Goal: Information Seeking & Learning: Learn about a topic

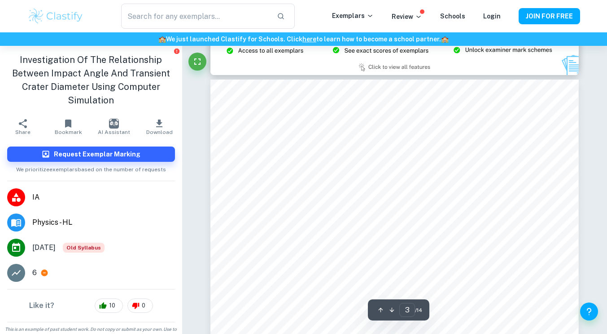
scroll to position [1144, 0]
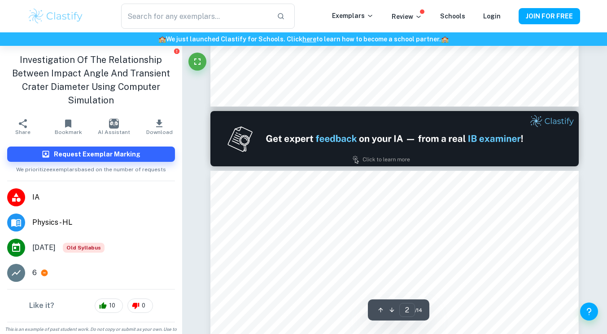
type input "1"
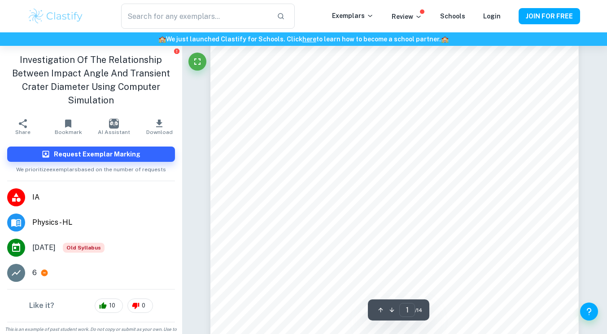
scroll to position [12, 0]
click at [60, 9] on img at bounding box center [55, 16] width 57 height 18
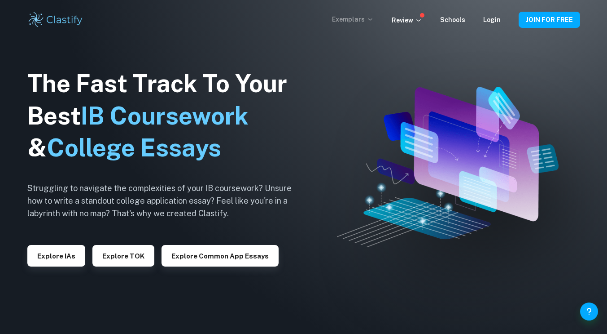
click at [365, 15] on p "Exemplars" at bounding box center [353, 19] width 42 height 10
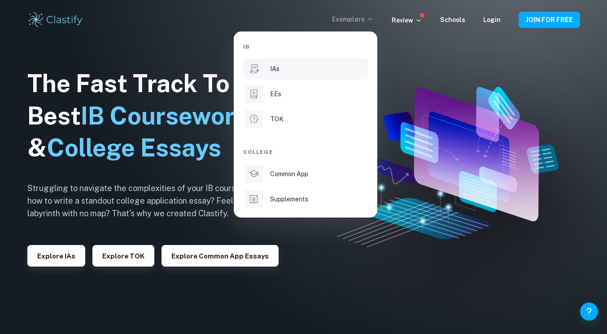
click at [278, 76] on li "IAs" at bounding box center [305, 69] width 125 height 22
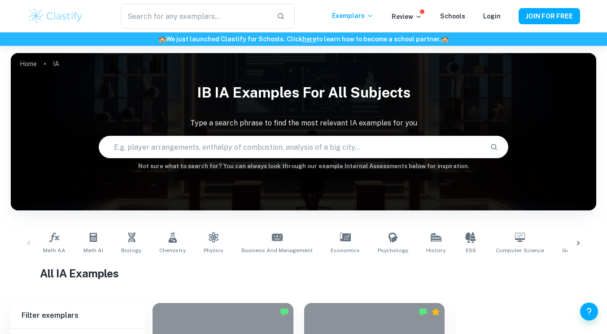
click at [215, 154] on input "text" at bounding box center [291, 146] width 384 height 25
click at [588, 236] on div at bounding box center [579, 243] width 22 height 30
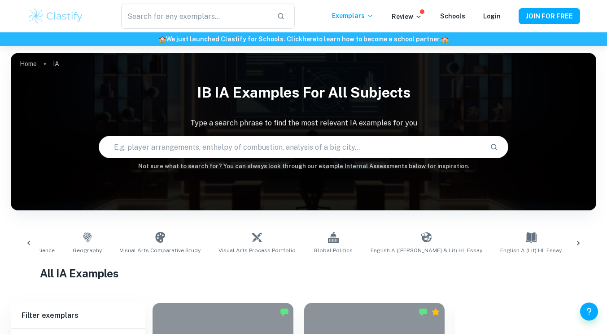
scroll to position [0, 505]
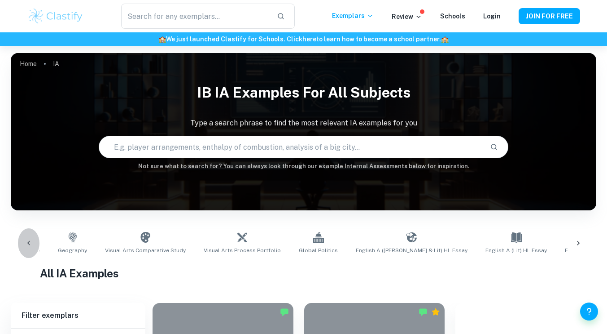
click at [34, 238] on div at bounding box center [29, 243] width 22 height 30
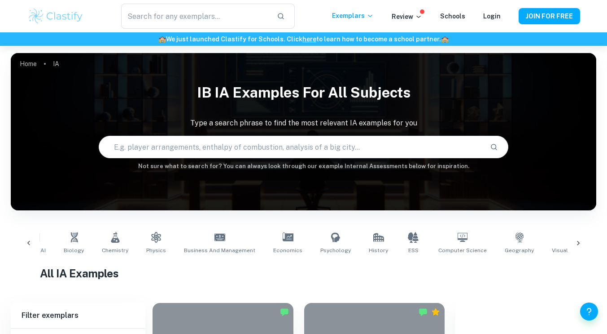
scroll to position [0, 0]
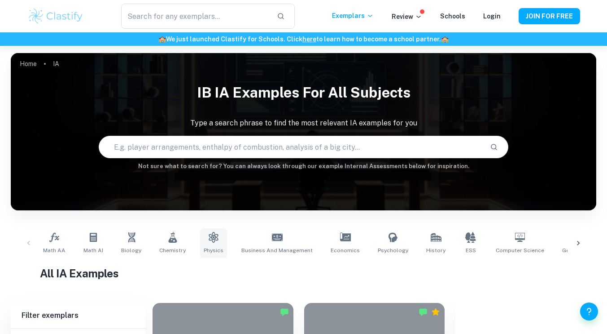
click at [204, 242] on link "Physics" at bounding box center [213, 243] width 27 height 30
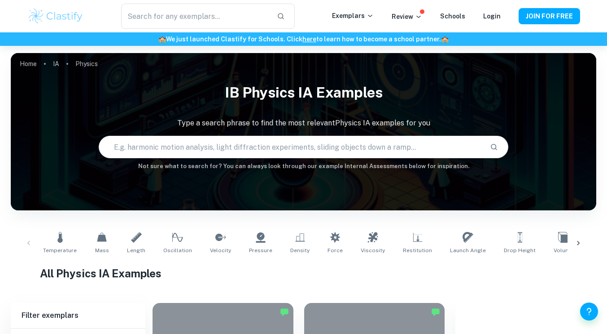
click at [159, 151] on input "text" at bounding box center [291, 146] width 384 height 25
type input "crater"
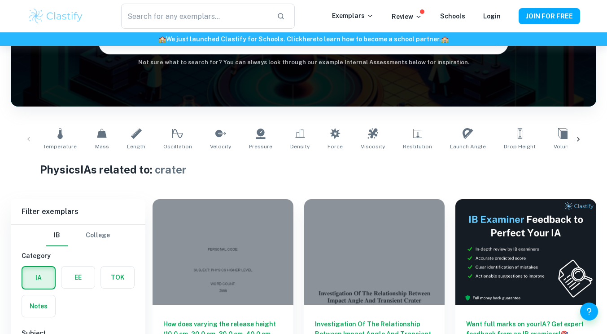
scroll to position [241, 0]
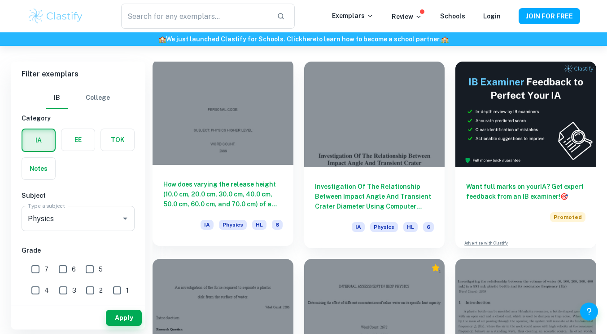
click at [188, 186] on h6 "How does varying the release height (10.0 cm, 20.0 cm, 30.0 cm, 40.0 cm, 50.0 c…" at bounding box center [222, 194] width 119 height 30
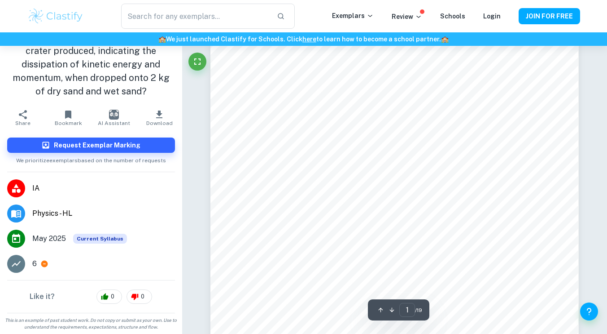
scroll to position [68, 0]
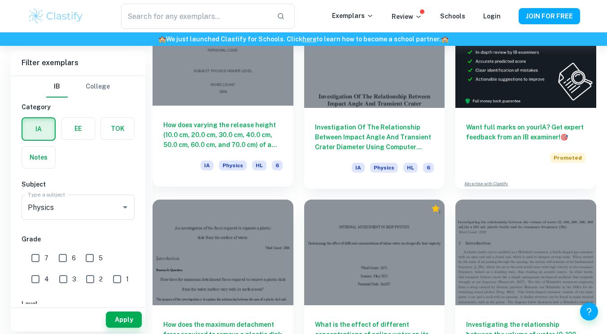
scroll to position [231, 0]
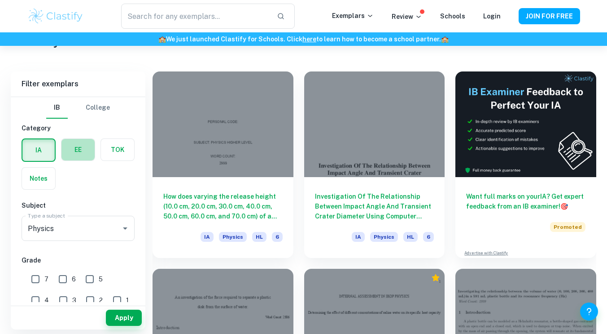
click at [67, 147] on label "button" at bounding box center [78, 150] width 33 height 22
click at [0, 0] on input "radio" at bounding box center [0, 0] width 0 height 0
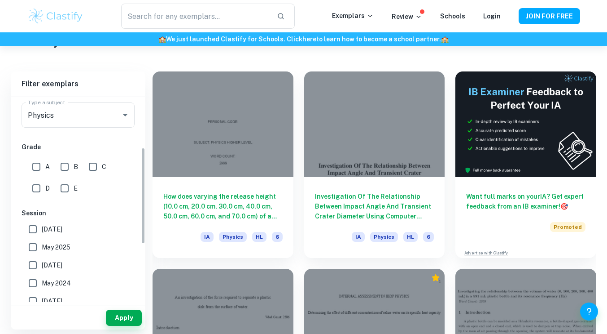
scroll to position [124, 0]
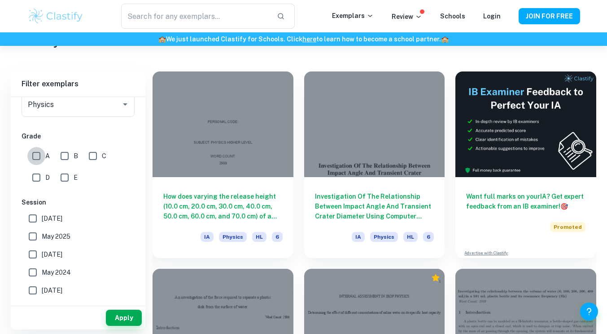
click at [32, 150] on input "A" at bounding box center [36, 156] width 18 height 18
checkbox input "true"
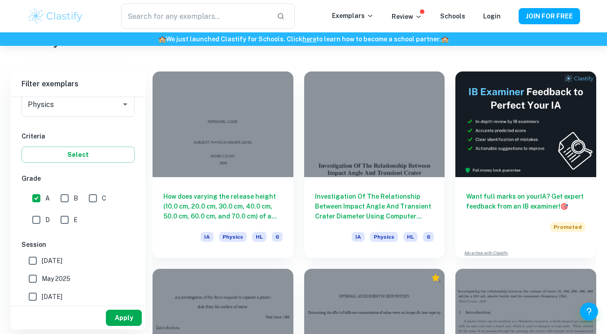
click at [117, 313] on button "Apply" at bounding box center [124, 317] width 36 height 16
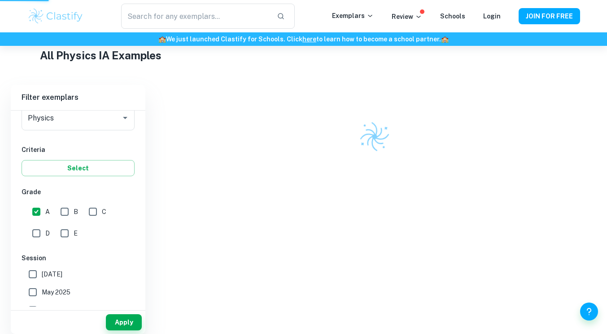
scroll to position [213, 0]
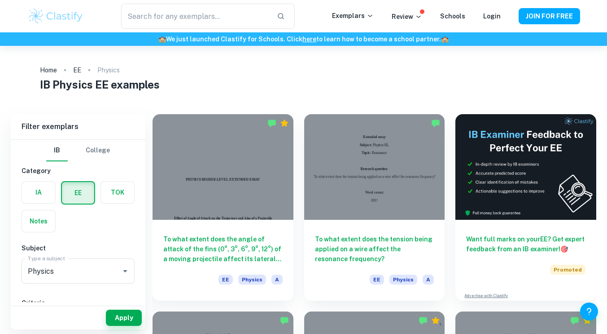
click at [61, 13] on img at bounding box center [55, 16] width 57 height 18
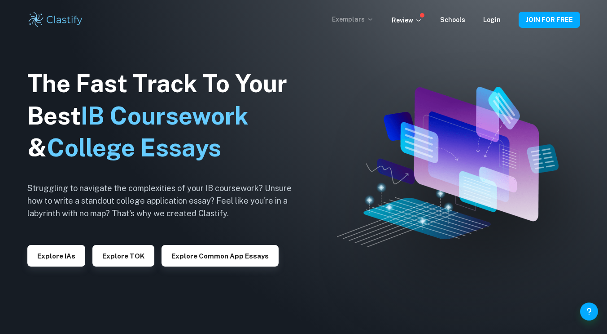
click at [365, 17] on p "Exemplars" at bounding box center [353, 19] width 42 height 10
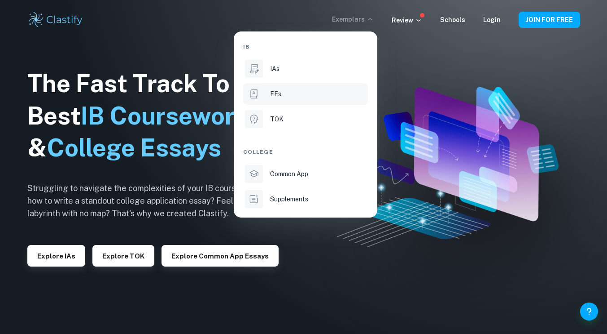
click at [286, 100] on li "EEs" at bounding box center [305, 94] width 125 height 22
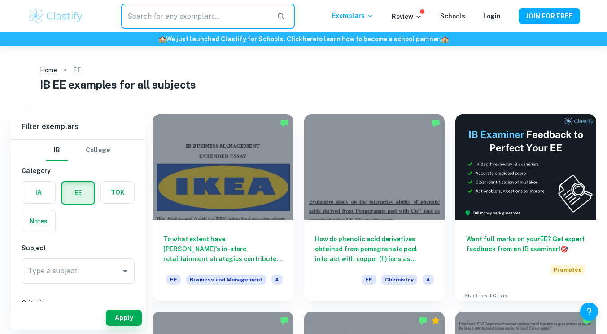
click at [206, 14] on input "text" at bounding box center [195, 16] width 148 height 25
type input "crater"
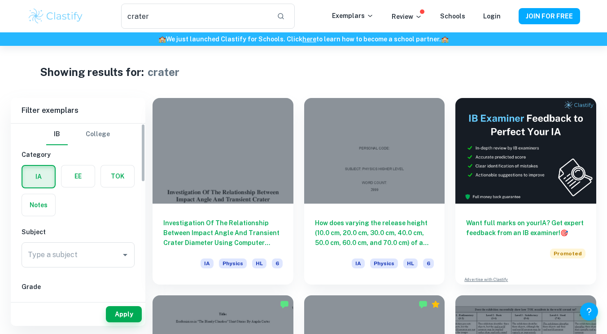
click at [485, 76] on div "Showing results for: crater" at bounding box center [304, 72] width 528 height 16
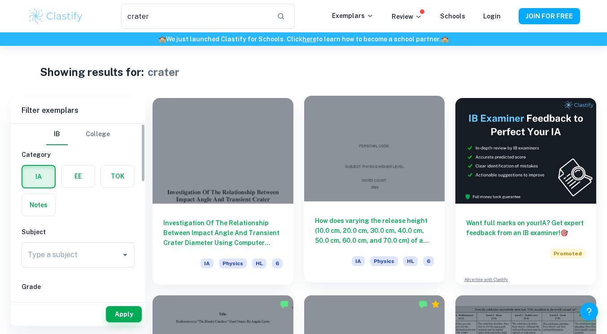
click at [378, 196] on div at bounding box center [374, 149] width 141 height 106
